Goal: Navigation & Orientation: Understand site structure

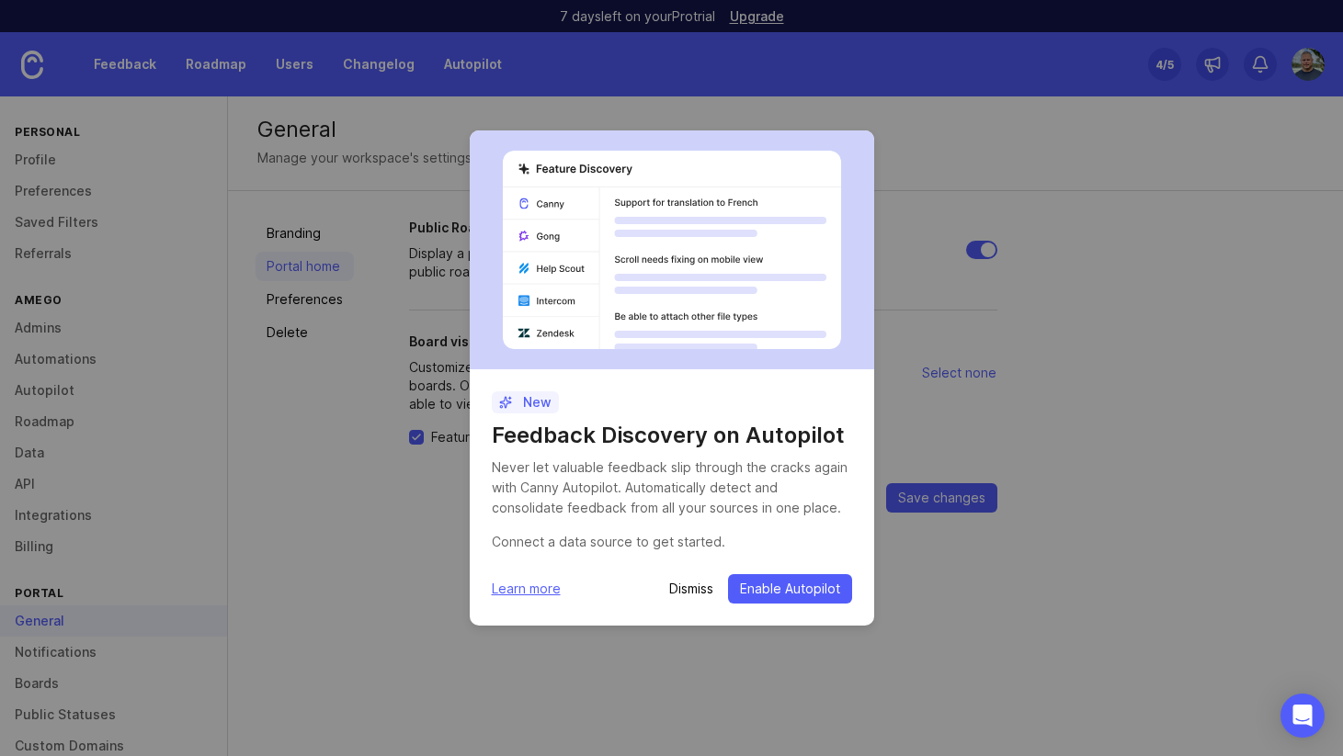
click at [699, 589] on p "Dismiss" at bounding box center [691, 589] width 44 height 18
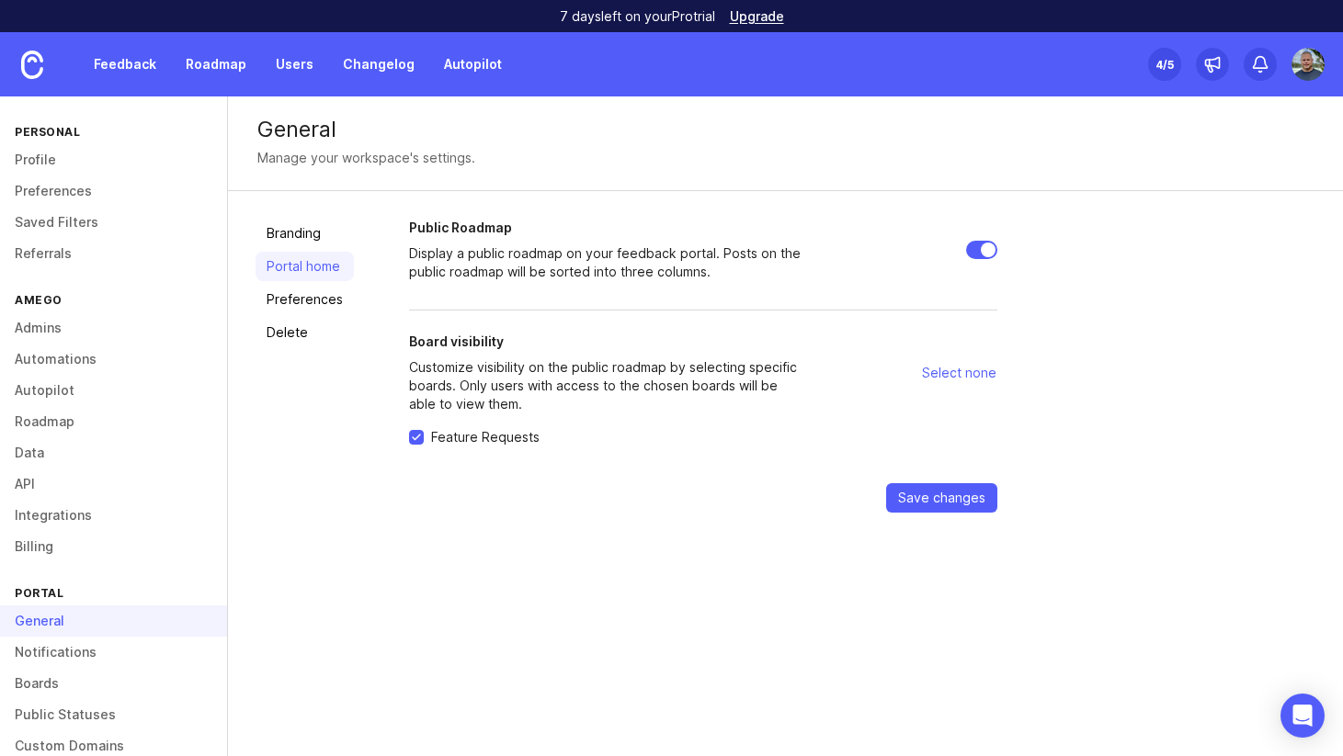
click at [42, 397] on link "Autopilot" at bounding box center [113, 390] width 227 height 31
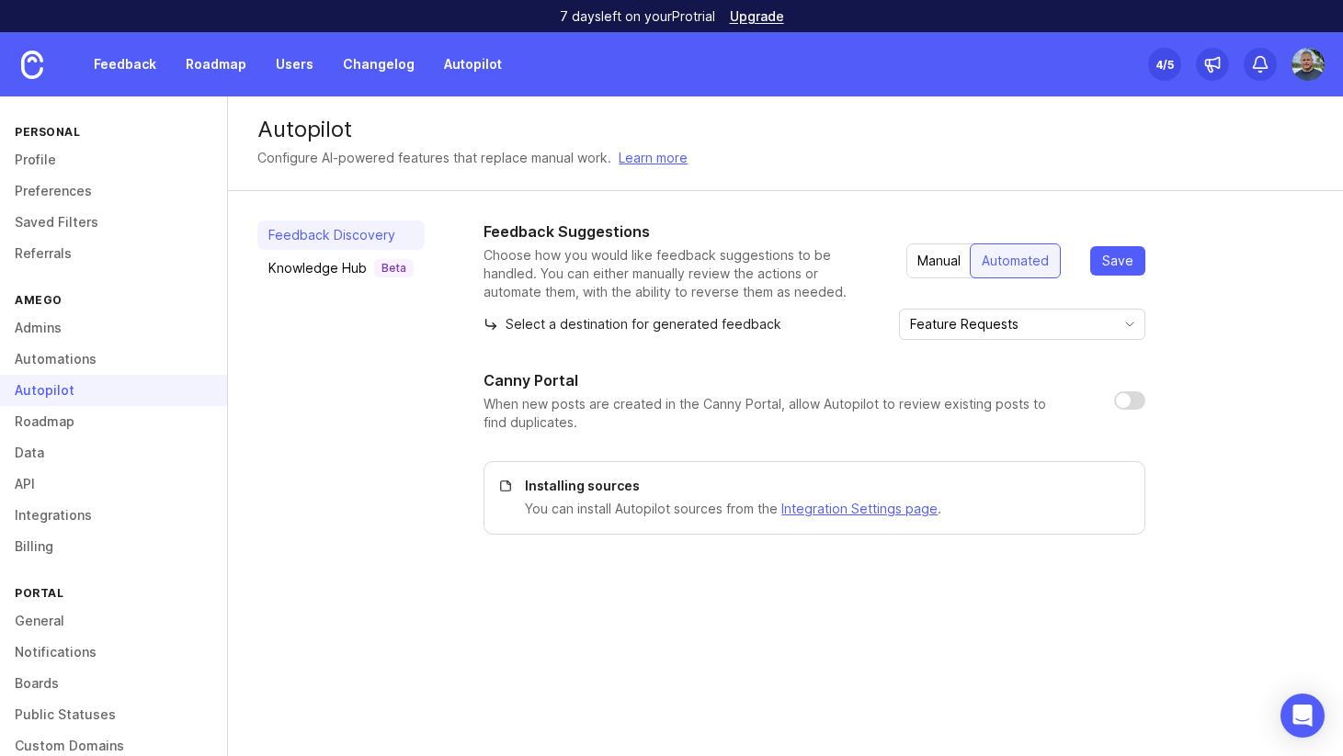
click at [336, 277] on div "Knowledge Hub Beta" at bounding box center [340, 268] width 145 height 18
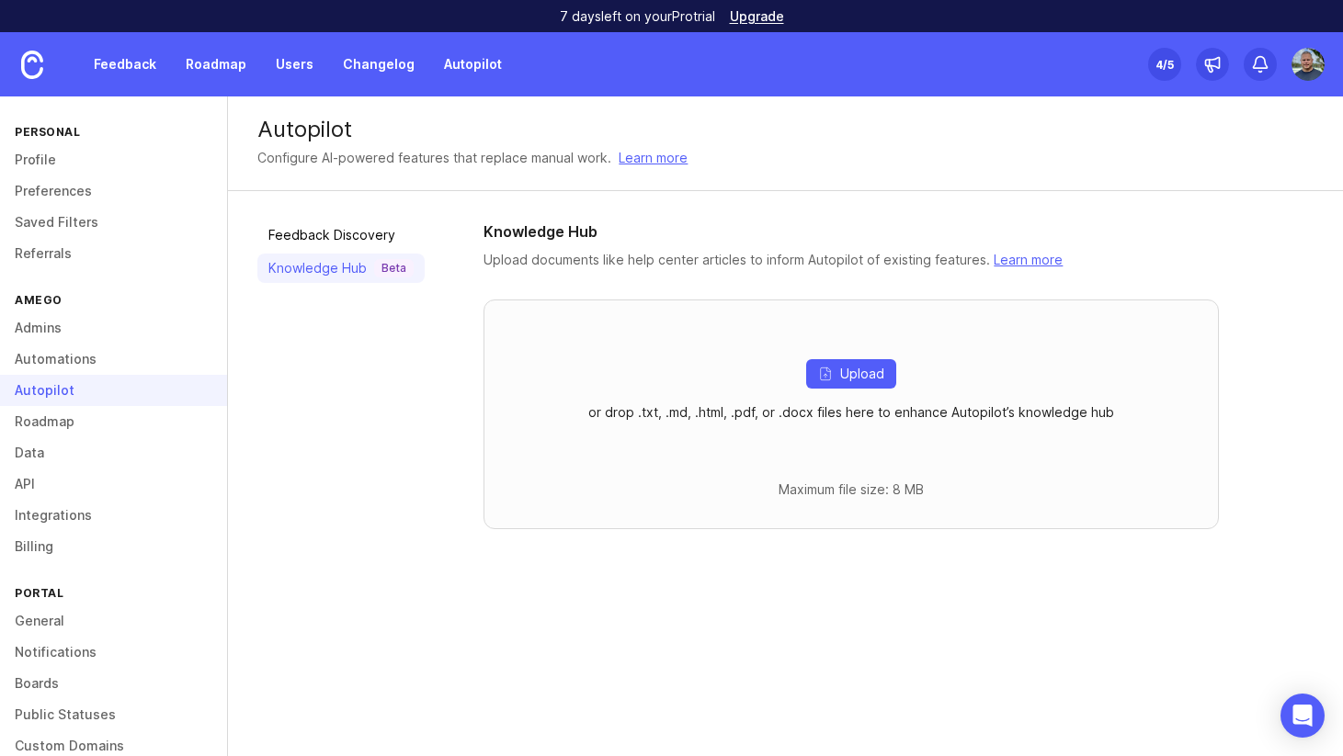
click at [328, 233] on link "Feedback Discovery" at bounding box center [340, 235] width 167 height 29
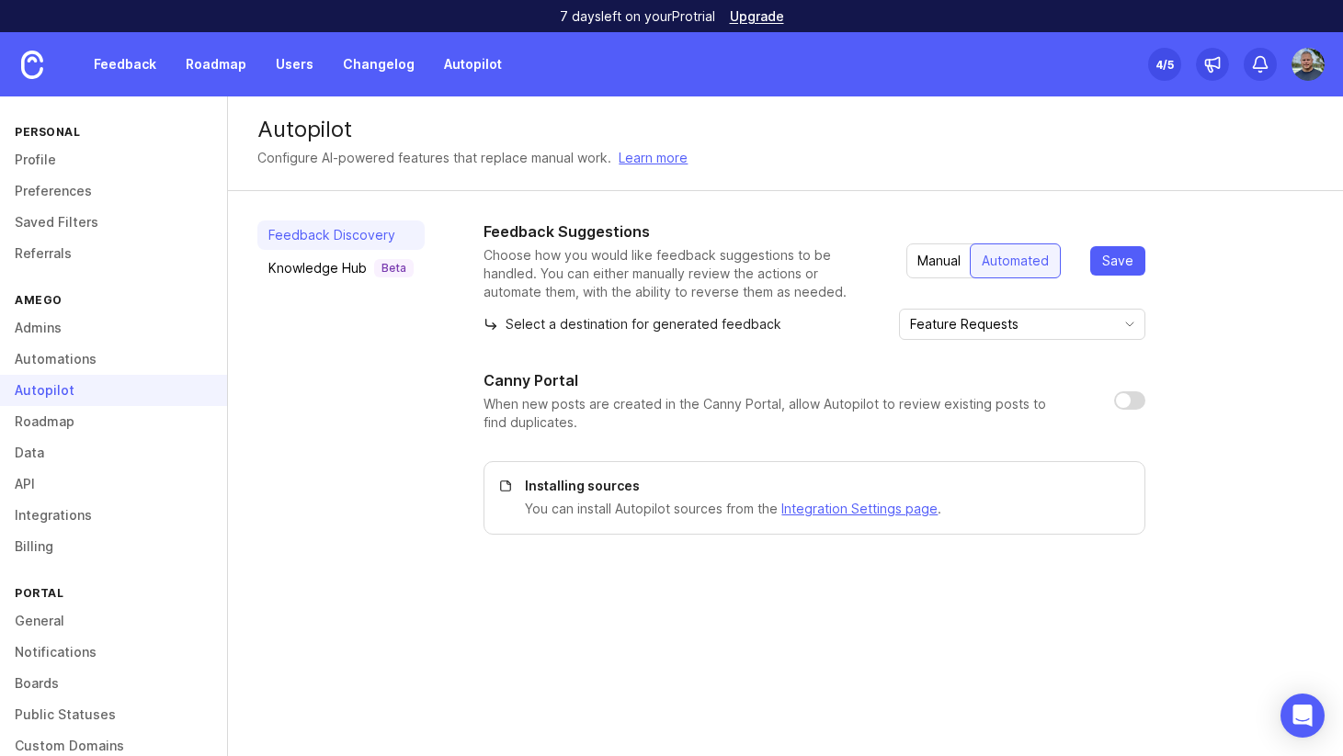
click at [83, 362] on link "Automations" at bounding box center [113, 359] width 227 height 31
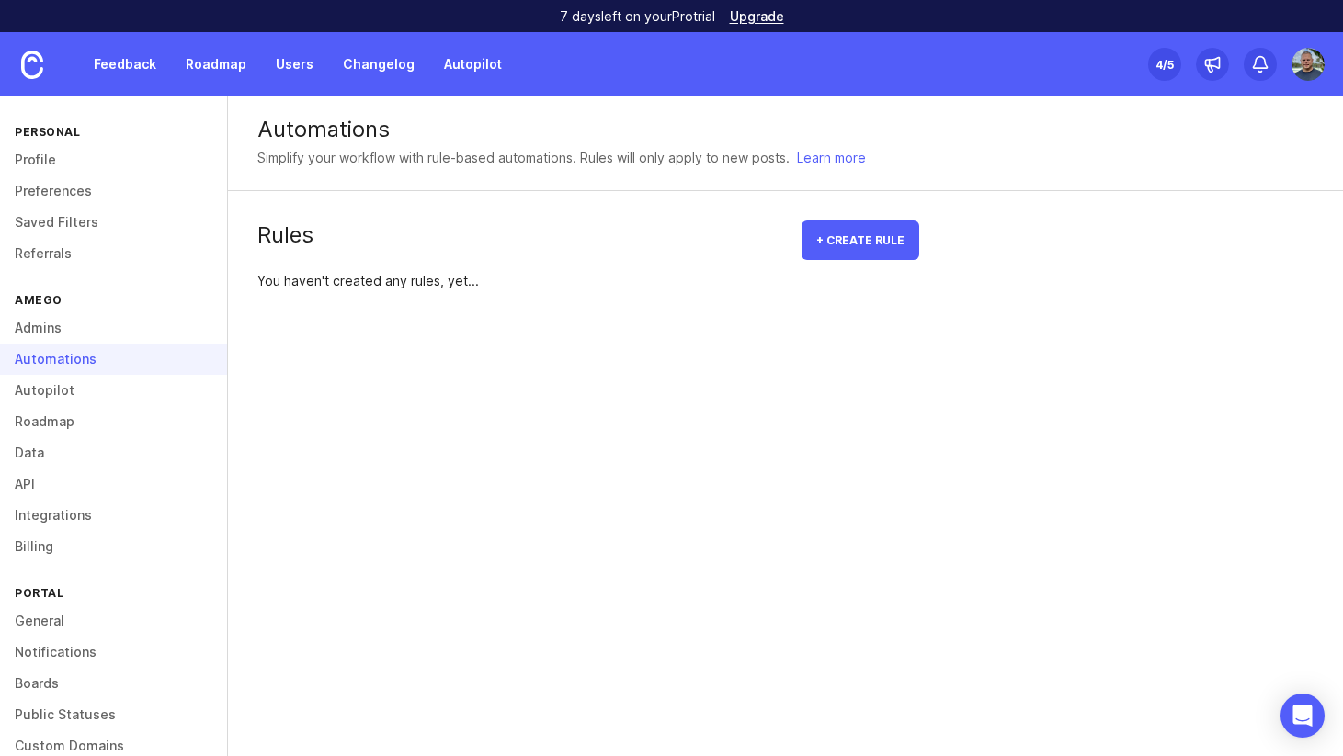
click at [59, 412] on link "Roadmap" at bounding box center [113, 421] width 227 height 31
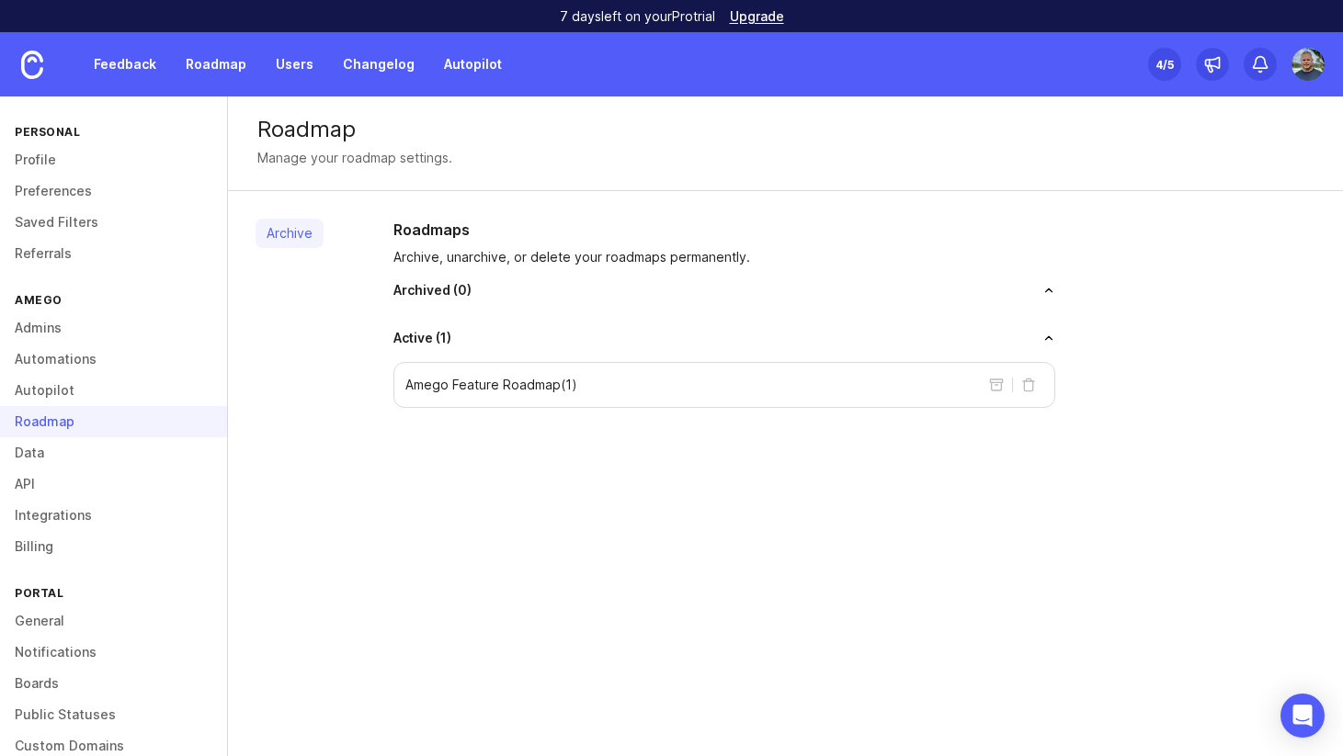
click at [49, 680] on link "Boards" at bounding box center [113, 683] width 227 height 31
